Goal: Task Accomplishment & Management: Use online tool/utility

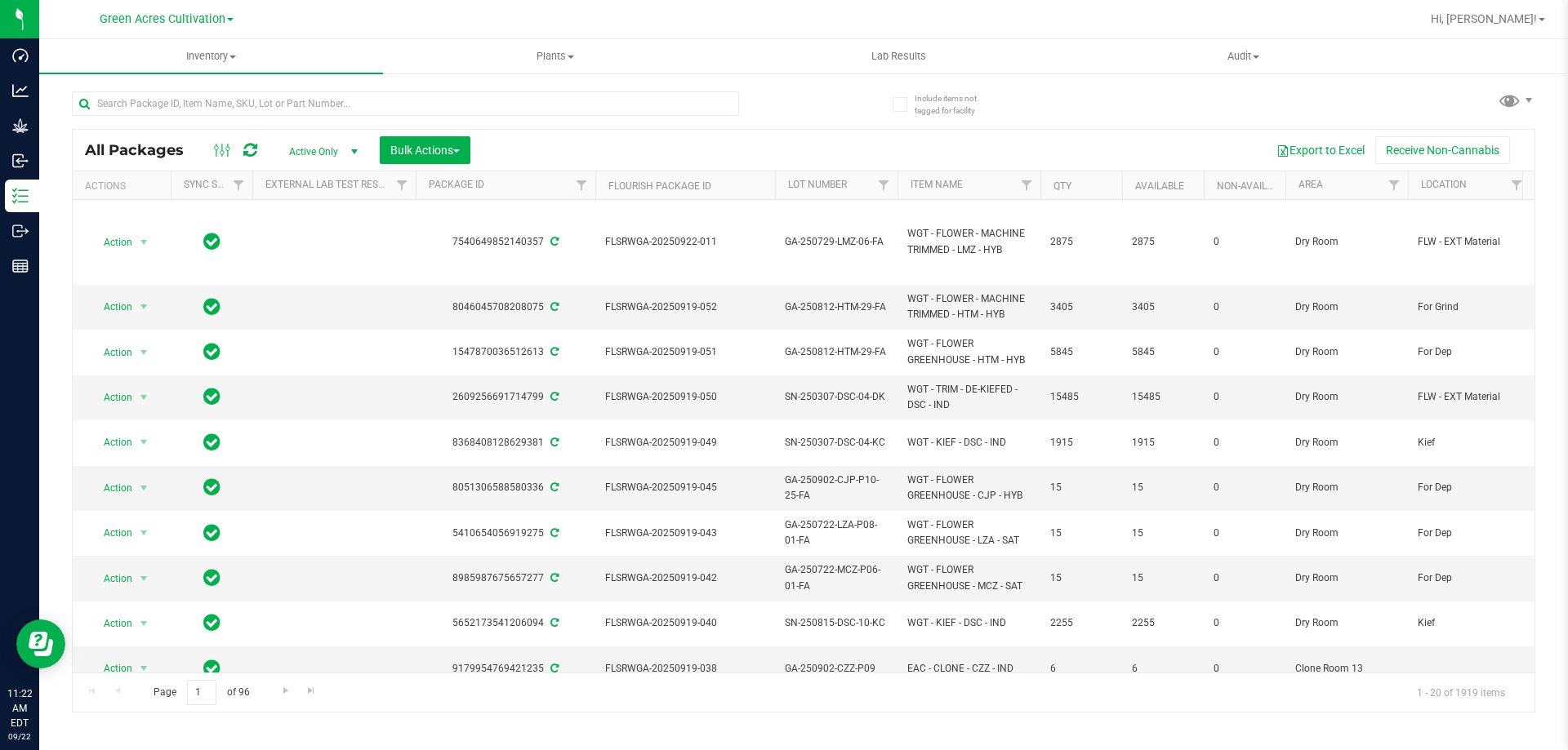
type input "+"
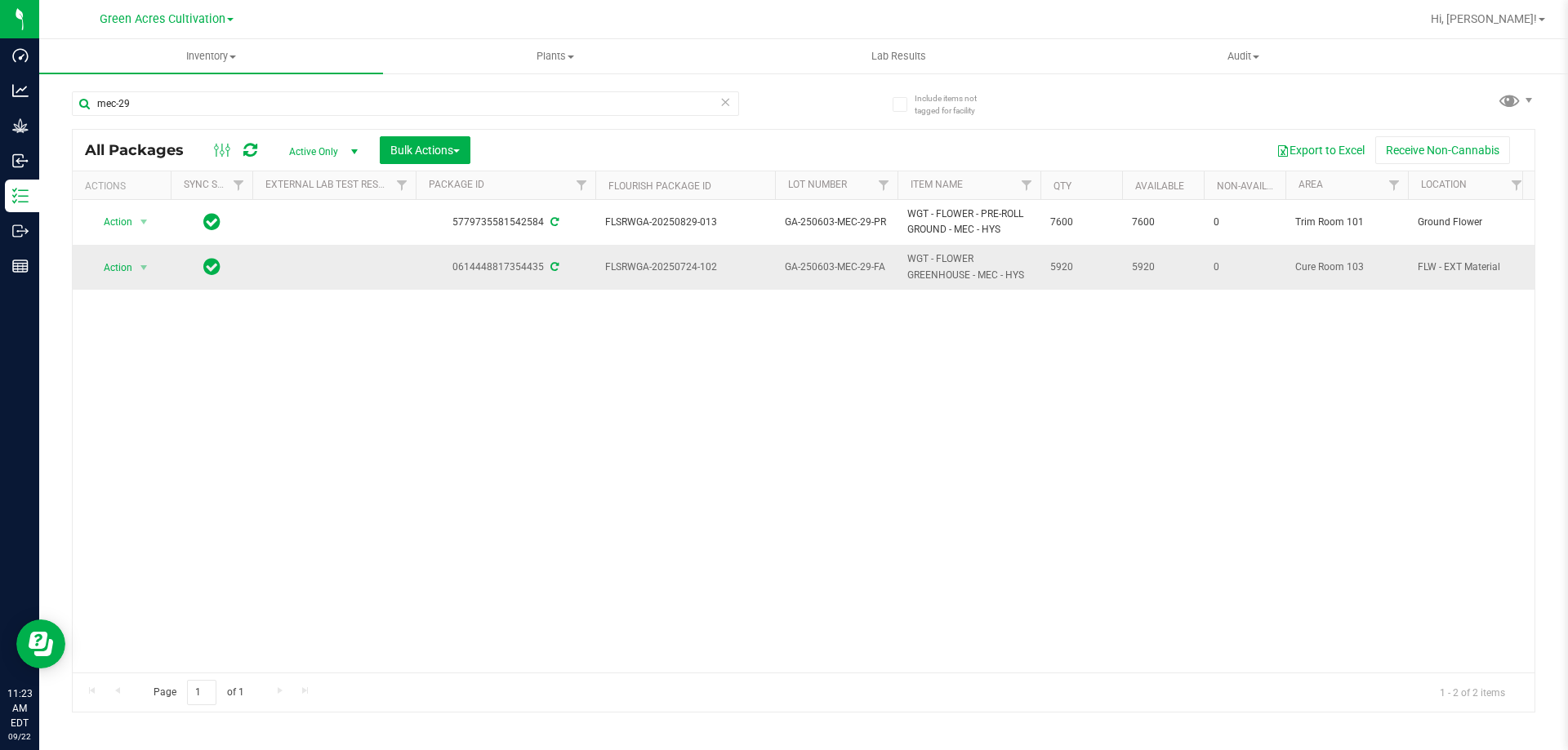
click at [1058, 267] on span "5920" at bounding box center [1081, 267] width 62 height 16
drag, startPoint x: 995, startPoint y: 273, endPoint x: 880, endPoint y: 268, distance: 115.1
copy tr "A WGT - FLOWER GREENHOUSE - MEC"
click at [538, 101] on input "mec-29" at bounding box center [405, 103] width 668 height 25
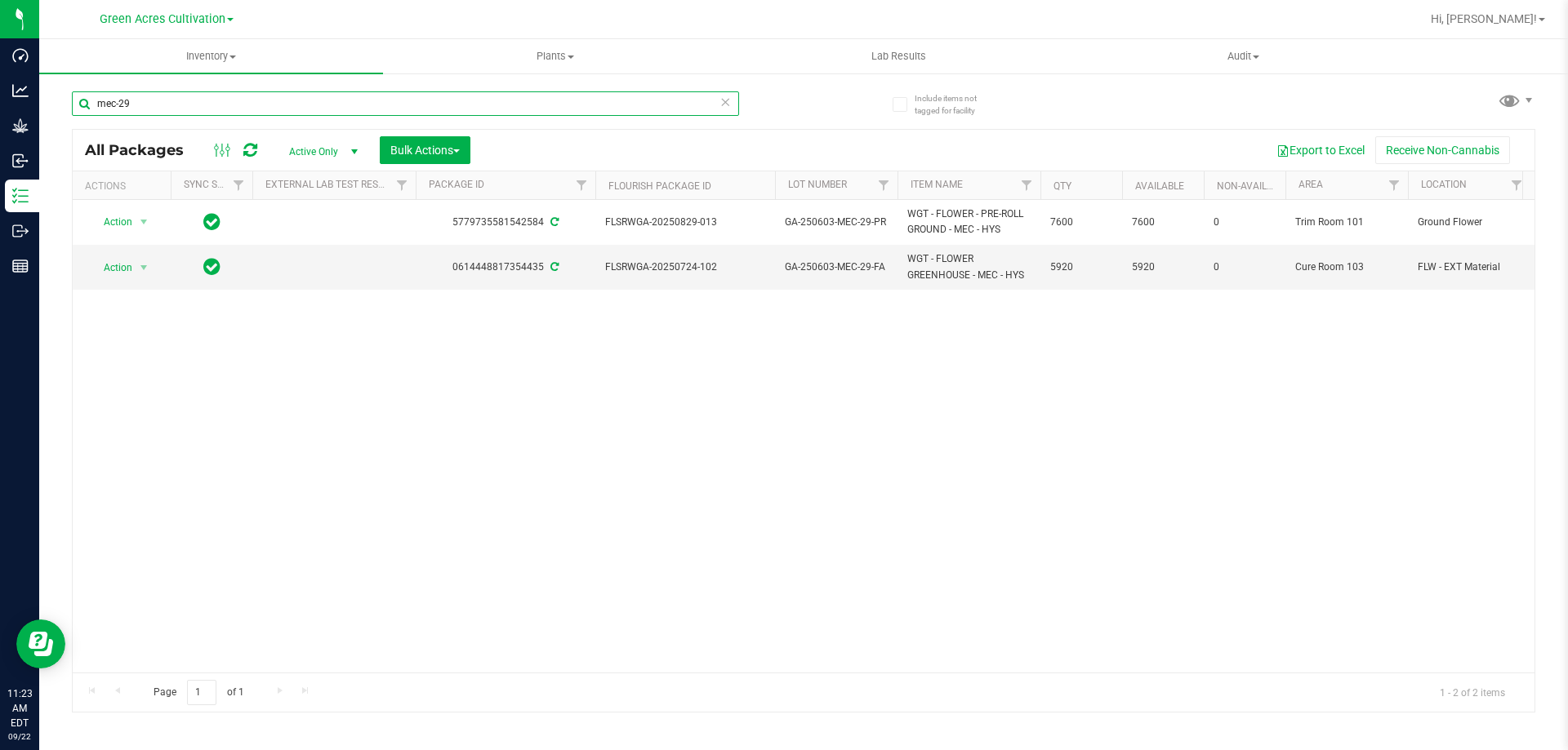
click at [537, 101] on input "mec-29" at bounding box center [405, 103] width 668 height 25
paste input "A WGT - FLOWER GREENHOUSE - MEC"
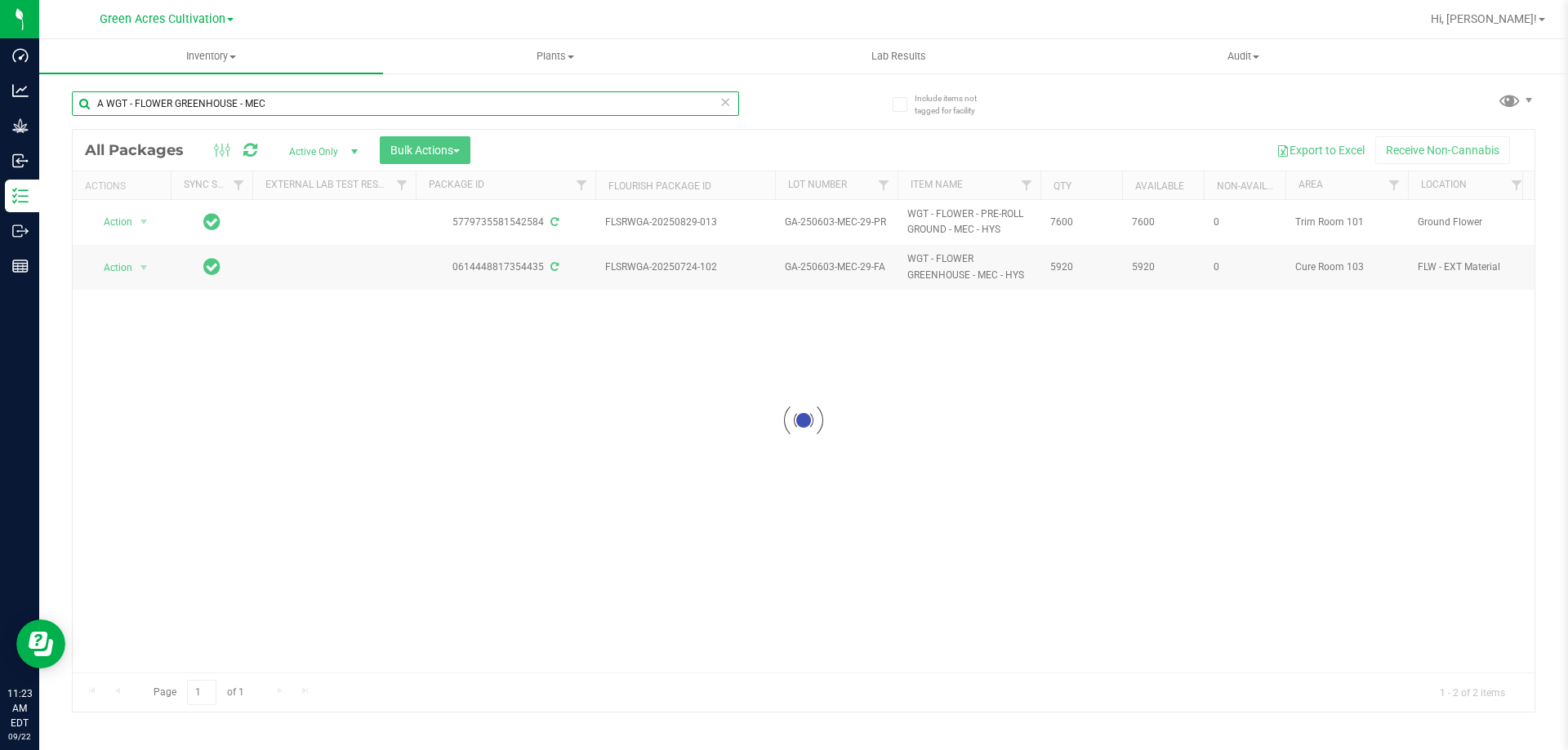
click at [103, 104] on input "A WGT - FLOWER GREENHOUSE - MEC" at bounding box center [405, 103] width 668 height 25
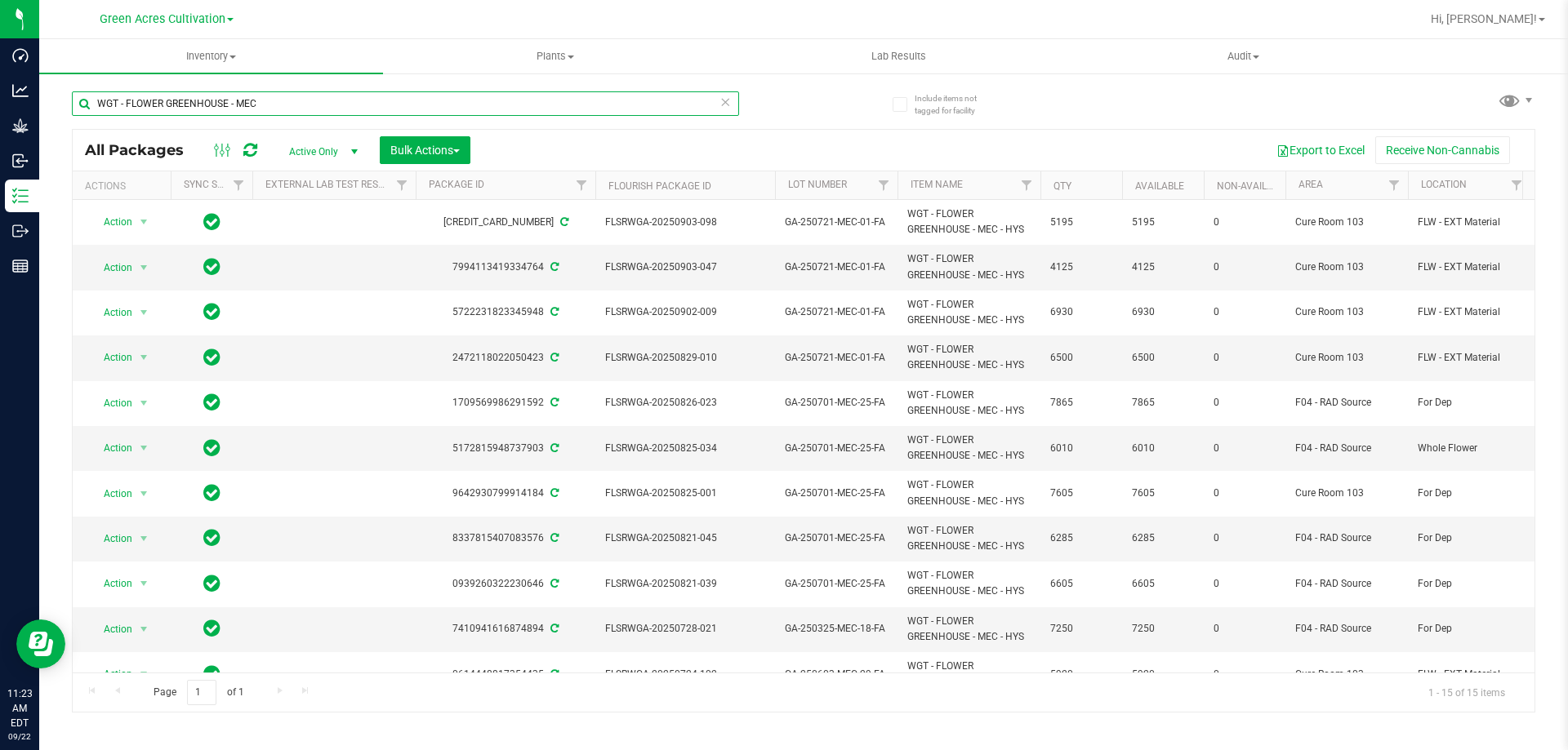
type input "WGT - FLOWER GREENHOUSE - MEC"
click at [820, 162] on div "Export to Excel Receive Non-Cannabis" at bounding box center [1002, 150] width 1040 height 28
